Goal: Task Accomplishment & Management: Manage account settings

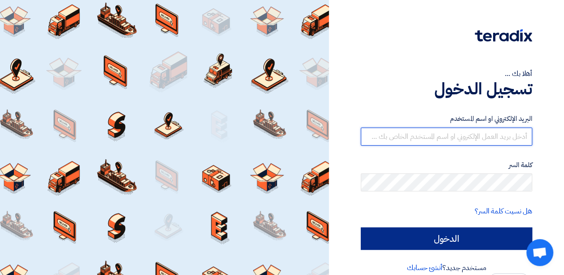
type input "[PERSON_NAME][EMAIL_ADDRESS][PERSON_NAME][DOMAIN_NAME]"
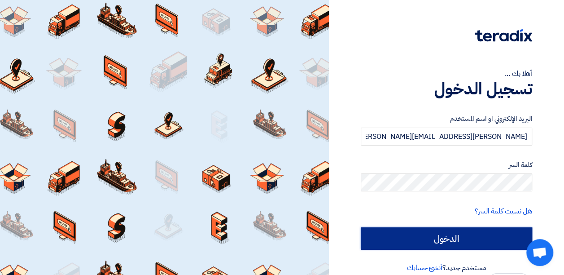
click at [468, 240] on input "الدخول" at bounding box center [446, 238] width 171 height 22
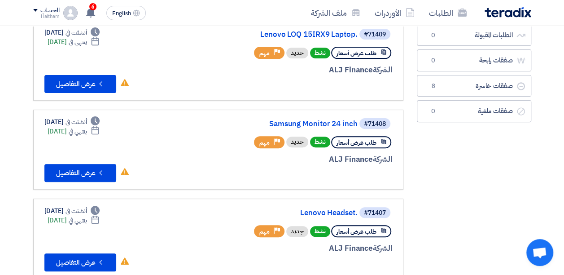
scroll to position [179, 0]
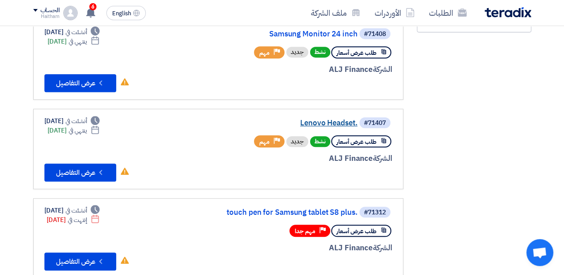
click at [337, 120] on link "Lenovo Headset." at bounding box center [267, 123] width 179 height 8
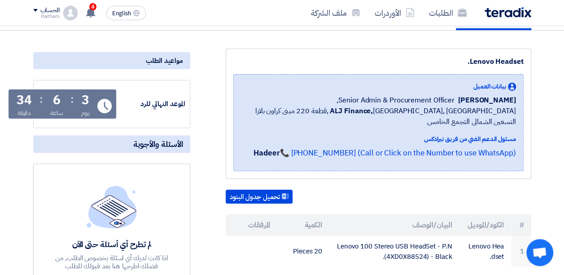
scroll to position [179, 0]
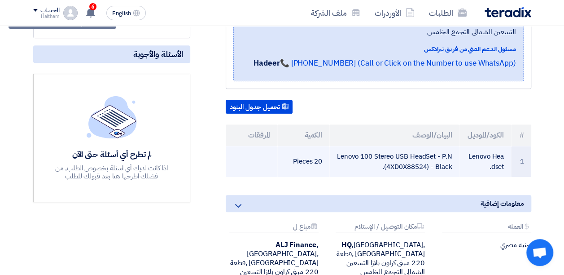
click at [345, 146] on td "Lenovo 100 Stereo USB HeadSet - P.N (4XD0X88524) - Black." at bounding box center [394, 161] width 130 height 31
copy tr "Lenovo 100 Stereo USB HeadSet - P.N (4XD0X88524) - Black."
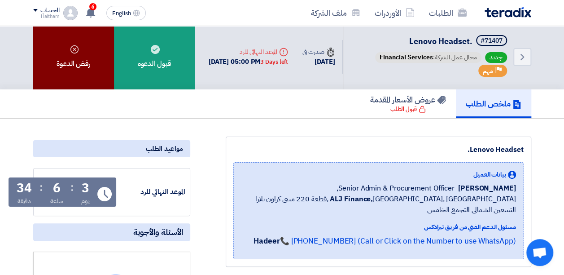
scroll to position [0, 0]
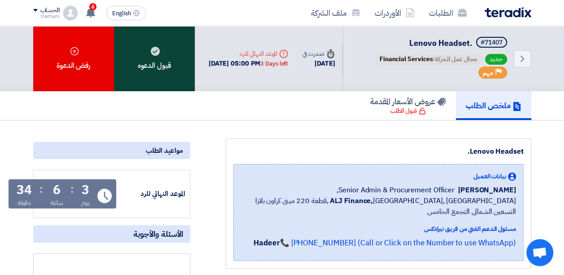
click at [145, 52] on div "قبول الدعوه" at bounding box center [154, 58] width 81 height 65
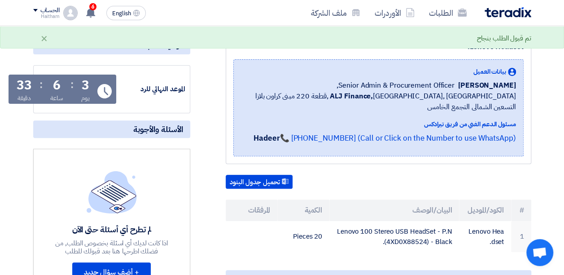
scroll to position [239, 0]
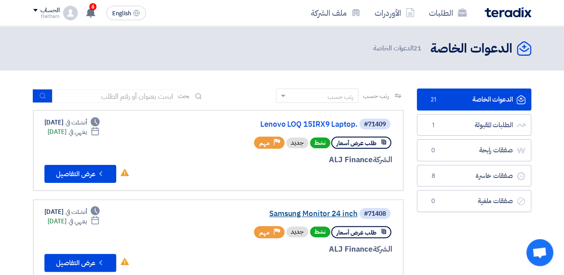
click at [322, 210] on link "Samsung Monitor 24 inch" at bounding box center [267, 214] width 179 height 8
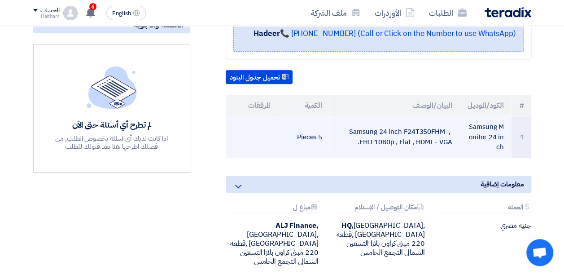
scroll to position [119, 0]
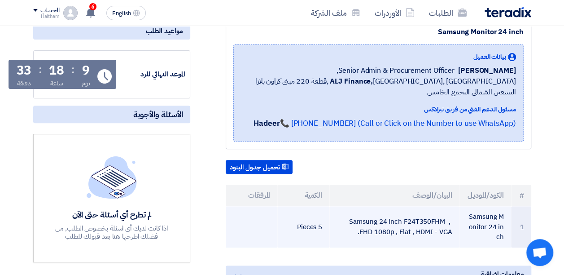
click at [385, 210] on td "Samsung 24 inch F24T350FHM , FHD 1080p , Flat , HDMI - VGA." at bounding box center [394, 226] width 130 height 41
copy tr "Samsung 24 inch F24T350FHM , FHD 1080p , Flat , HDMI - VGA."
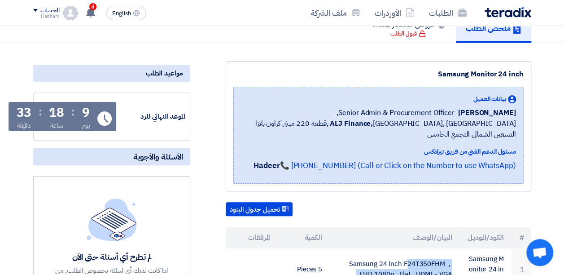
scroll to position [0, 0]
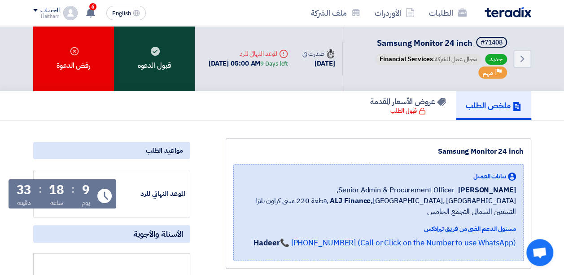
click at [145, 70] on div "قبول الدعوه" at bounding box center [154, 58] width 81 height 65
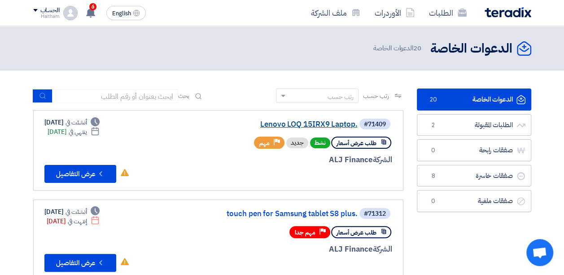
click at [314, 124] on link "Lenovo LOQ 15IRX9 Laptop." at bounding box center [267, 124] width 179 height 8
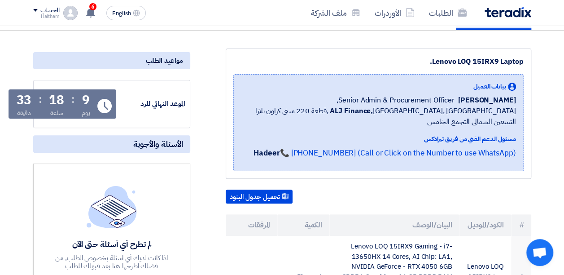
scroll to position [194, 0]
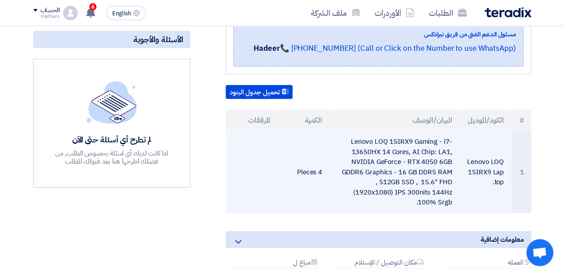
click at [368, 145] on td "Lenovo LOQ 15IRX9 Gaming - i7-13650HX 14 Cores, AI Chip: LA1, NVIDIA GeForce - …" at bounding box center [394, 172] width 130 height 82
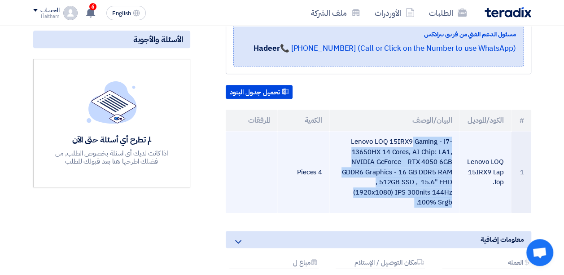
click at [368, 145] on td "Lenovo LOQ 15IRX9 Gaming - i7-13650HX 14 Cores, AI Chip: LA1, NVIDIA GeForce - …" at bounding box center [394, 172] width 130 height 82
copy tr "Lenovo LOQ 15IRX9 Gaming - i7-13650HX 14 Cores, AI Chip: LA1, NVIDIA GeForce - …"
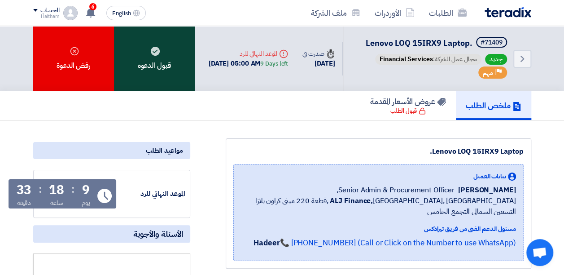
click at [163, 70] on div "قبول الدعوه" at bounding box center [154, 58] width 81 height 65
